Goal: Transaction & Acquisition: Purchase product/service

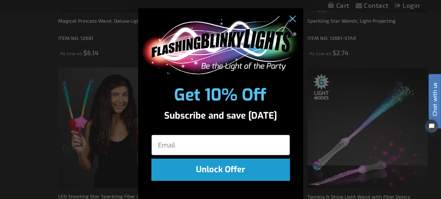
scroll to position [290, 0]
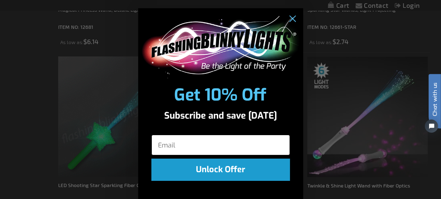
click at [172, 147] on input "Email" at bounding box center [220, 145] width 139 height 21
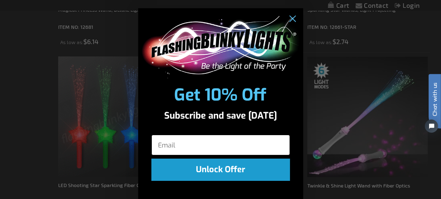
type input "brandiewine23@hotmail.com"
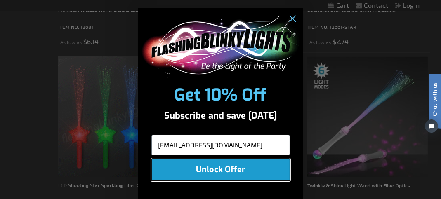
click at [219, 172] on button "Unlock Offer" at bounding box center [220, 170] width 139 height 22
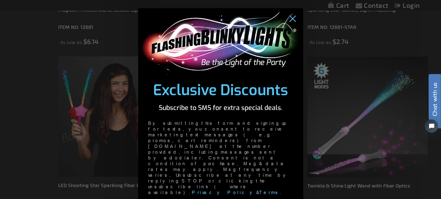
type input "1-404-791-1110"
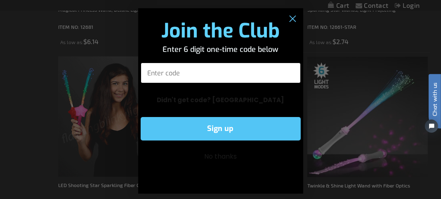
click at [169, 75] on input "Enter code" at bounding box center [221, 73] width 160 height 21
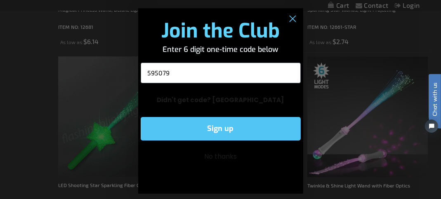
type input "595079"
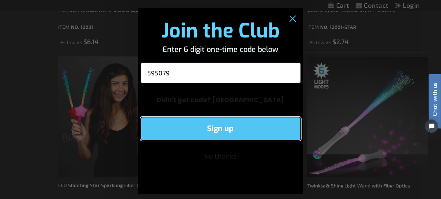
click at [198, 131] on button "Sign up" at bounding box center [221, 129] width 160 height 24
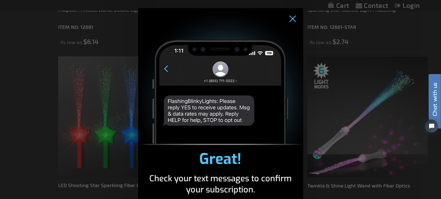
click at [209, 120] on img "POPUP Form" at bounding box center [220, 76] width 165 height 137
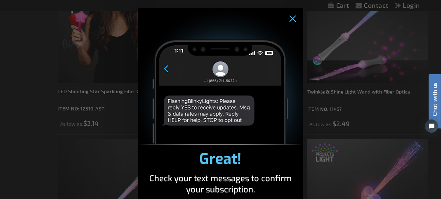
scroll to position [372, 0]
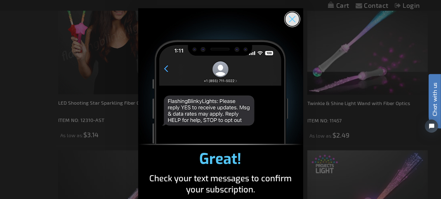
click at [289, 20] on circle "Close dialog" at bounding box center [292, 19] width 14 height 14
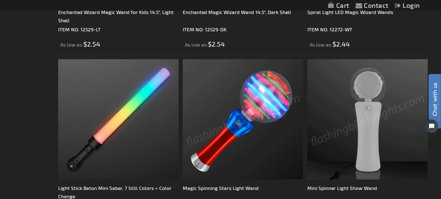
scroll to position [991, 0]
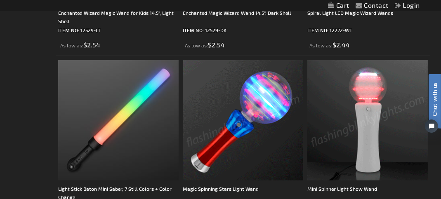
click at [233, 138] on img at bounding box center [243, 120] width 120 height 120
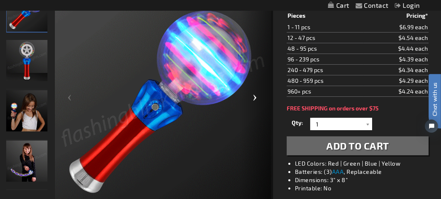
scroll to position [124, 0]
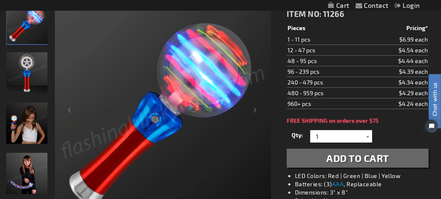
click at [365, 133] on div at bounding box center [368, 136] width 8 height 12
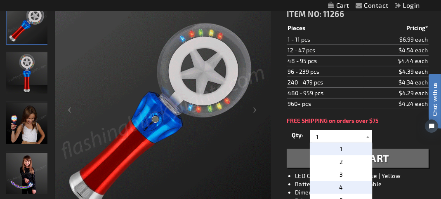
click at [342, 187] on p "4" at bounding box center [341, 187] width 62 height 13
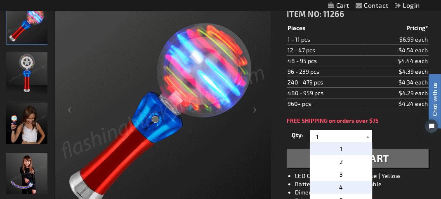
type input "4"
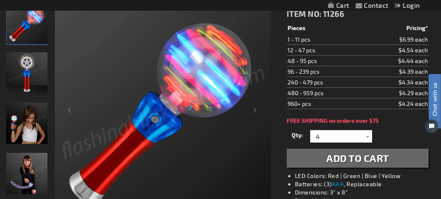
click at [358, 159] on span "Add to Cart" at bounding box center [357, 158] width 63 height 12
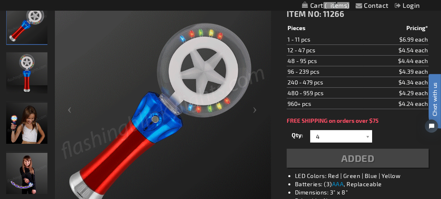
scroll to position [142, 0]
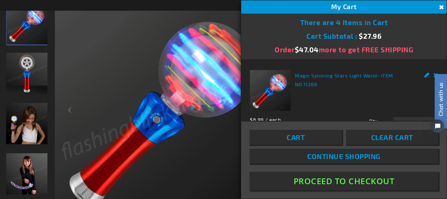
click at [333, 183] on button "Proceed To Checkout" at bounding box center [344, 181] width 189 height 19
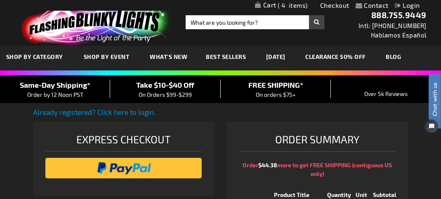
select select "US"
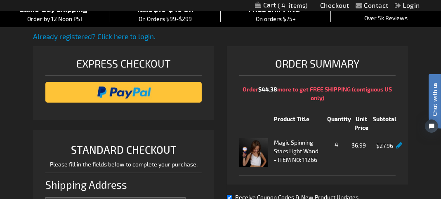
scroll to position [82, 0]
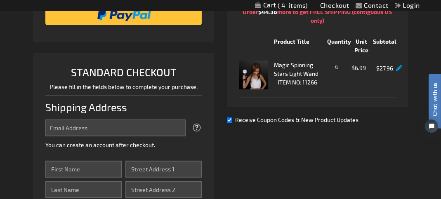
scroll to position [165, 0]
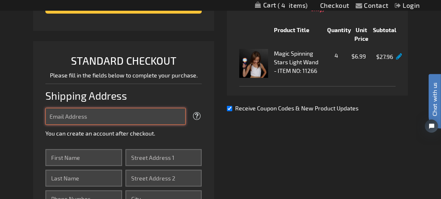
click at [85, 121] on input "Email Address" at bounding box center [115, 116] width 140 height 17
type input "brandiewine23@hotmail.com"
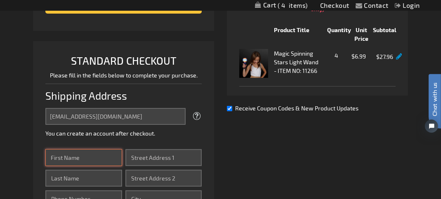
click at [98, 163] on input "First Name" at bounding box center [83, 157] width 77 height 17
type input "Brandiewine"
type input "Ruff"
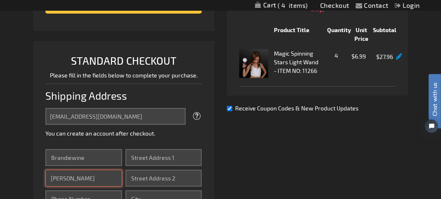
type input "4047911110"
type input "760 Old Powder Springs Rd SW"
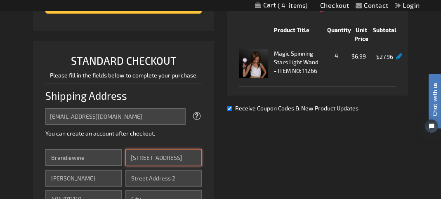
type input "Mableton"
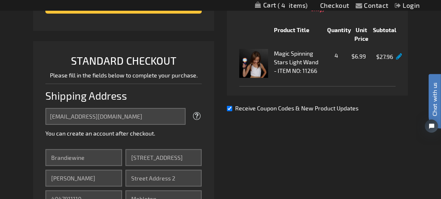
select select "19"
type input "30126"
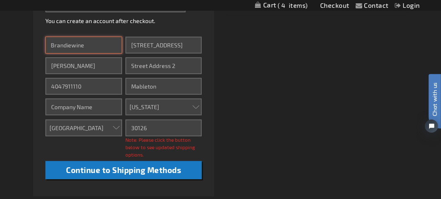
scroll to position [289, 0]
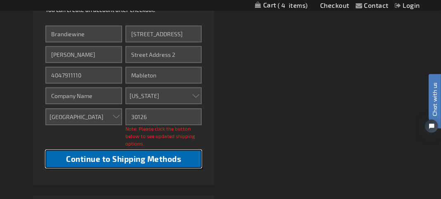
click at [108, 163] on span "Continue to Shipping Methods" at bounding box center [123, 158] width 115 height 9
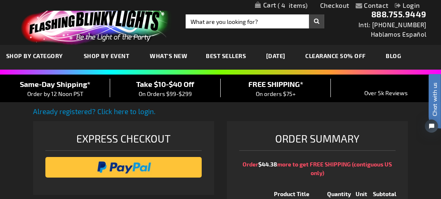
scroll to position [0, 0]
